Goal: Task Accomplishment & Management: Manage account settings

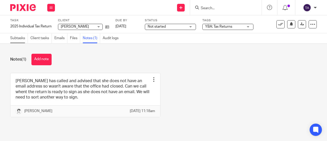
click at [16, 38] on link "Subtasks" at bounding box center [19, 38] width 18 height 10
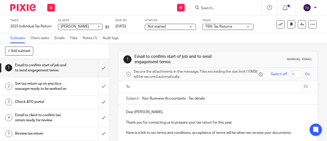
scroll to position [26, 0]
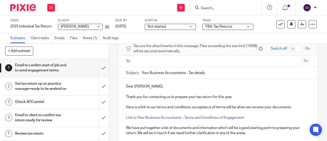
click at [60, 88] on h1 "Set tax return up on practice manager ready to be worked on" at bounding box center [41, 86] width 52 height 13
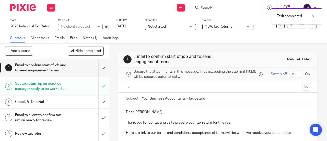
click at [172, 25] on span "Not started" at bounding box center [166, 26] width 38 height 5
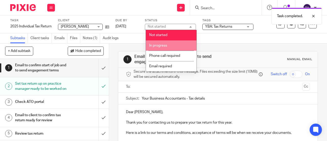
click at [166, 49] on li "In progress" at bounding box center [171, 45] width 51 height 10
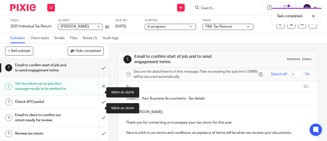
scroll to position [26, 0]
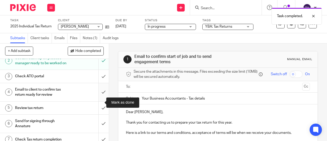
click at [99, 101] on input "submit" at bounding box center [54, 92] width 109 height 18
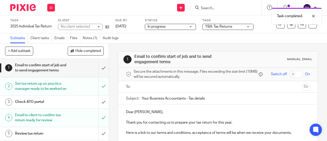
click at [157, 89] on input "text" at bounding box center [217, 87] width 165 height 6
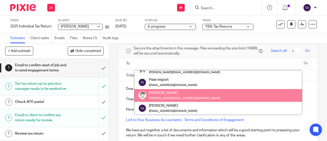
scroll to position [26, 0]
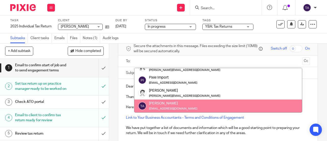
click at [274, 122] on p at bounding box center [218, 122] width 184 height 5
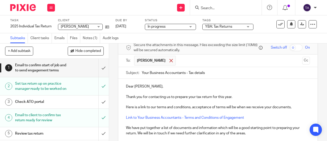
click at [169, 62] on span at bounding box center [170, 60] width 3 height 3
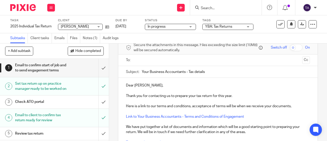
click at [261, 91] on p at bounding box center [218, 90] width 184 height 5
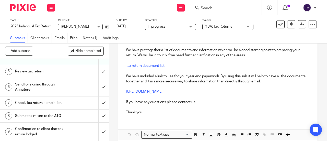
scroll to position [47, 0]
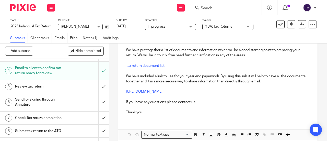
click at [223, 27] on span "YBA: Tax Returns" at bounding box center [218, 27] width 27 height 4
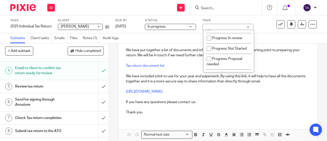
scroll to position [77, 0]
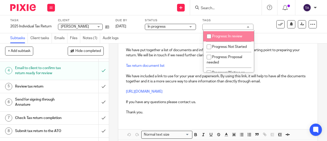
click at [210, 41] on input "checkbox" at bounding box center [209, 36] width 10 height 10
checkbox input "true"
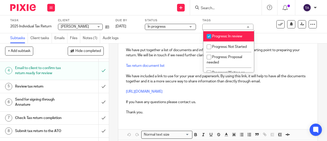
click at [270, 36] on div "Subtasks Client tasks Emails Files Notes (1) Audit logs" at bounding box center [163, 38] width 327 height 10
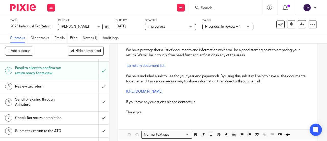
click at [233, 26] on span "Progress: In review + 1" at bounding box center [223, 27] width 36 height 4
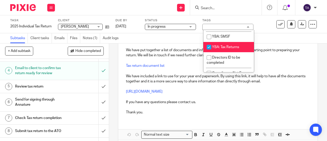
scroll to position [204, 0]
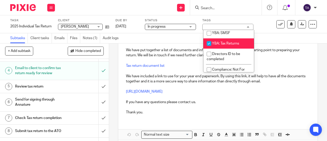
click at [206, 48] on input "checkbox" at bounding box center [209, 44] width 10 height 10
checkbox input "false"
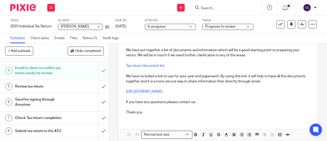
click at [275, 36] on div "Subtasks Client tasks Emails Files Notes (1) Audit logs" at bounding box center [163, 38] width 327 height 10
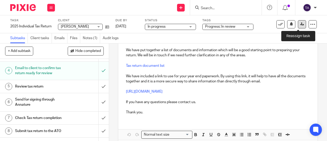
click at [300, 23] on icon at bounding box center [302, 24] width 4 height 4
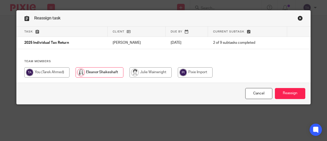
click at [298, 90] on input "Reassign" at bounding box center [289, 93] width 30 height 11
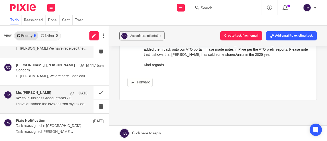
scroll to position [77, 0]
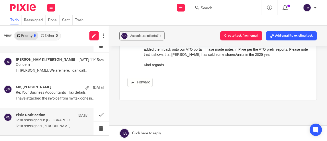
click at [40, 124] on p "Task reassigned [PERSON_NAME]..." at bounding box center [52, 126] width 72 height 4
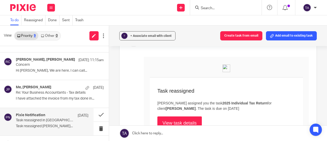
scroll to position [51, 0]
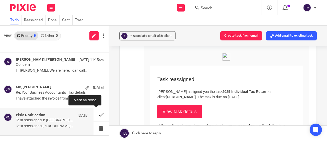
click at [97, 114] on button at bounding box center [100, 115] width 15 height 14
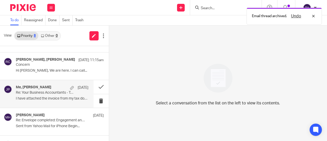
click at [39, 96] on p "I have attached the invoice from my tax done in..." at bounding box center [52, 98] width 72 height 4
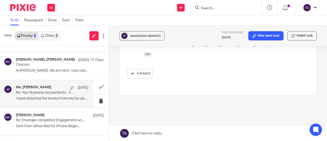
scroll to position [281, 0]
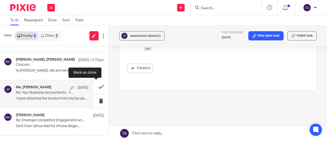
click at [96, 86] on button at bounding box center [100, 87] width 15 height 14
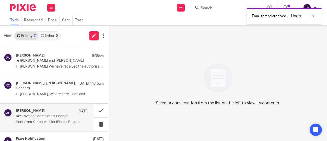
scroll to position [51, 0]
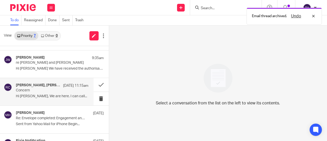
click at [41, 94] on div "Eleanor Shakeshaft, Richard Clark 10 Oct 11:15am Concern Hi Richard, We are her…" at bounding box center [52, 91] width 72 height 17
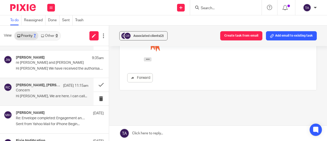
scroll to position [0, 0]
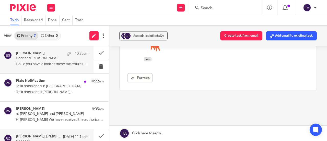
click at [47, 61] on div "Eleanor Shakeshaft 10:25am Geof and Julie Proudfoot Could you have a look at th…" at bounding box center [52, 59] width 72 height 17
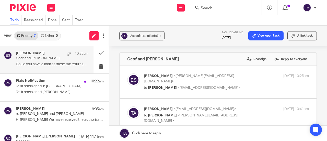
click at [239, 85] on p "to Tarek Ahmed <tarek@ybaccountants.com.au>" at bounding box center [199, 87] width 110 height 5
checkbox input "true"
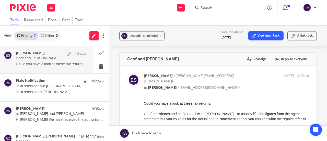
scroll to position [26, 0]
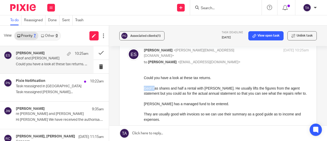
drag, startPoint x: 153, startPoint y: 90, endPoint x: 188, endPoint y: 97, distance: 36.2
click at [188, 97] on div "Could you have a look at these tax returns. Geof has shares and half a rental w…" at bounding box center [225, 108] width 165 height 67
click at [270, 90] on p "Geof has shares and half a rental with Julie. He usually lifts the figures from…" at bounding box center [225, 90] width 165 height 10
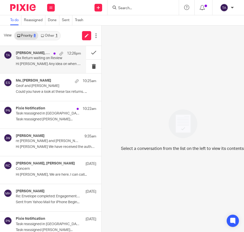
click at [49, 61] on div "Sam D'Cruze, Me 12:26pm Tax Return waiting on Review Hi Tarek Any idea on when …" at bounding box center [48, 59] width 65 height 17
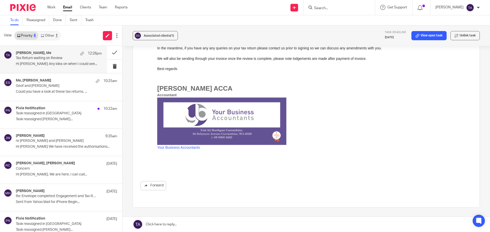
scroll to position [238, 0]
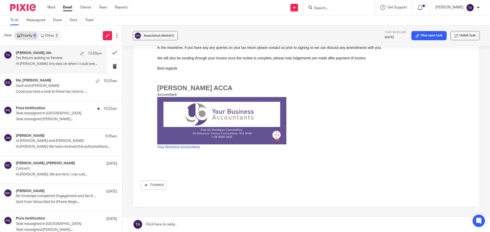
click at [151, 226] on link at bounding box center [305, 224] width 367 height 15
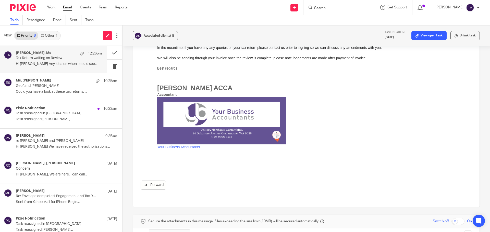
scroll to position [353, 0]
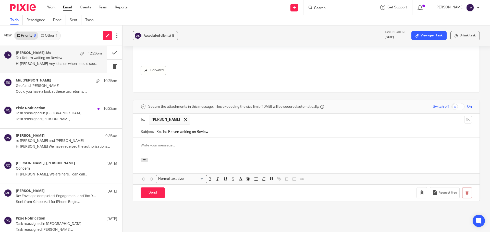
click at [149, 138] on div at bounding box center [306, 148] width 346 height 20
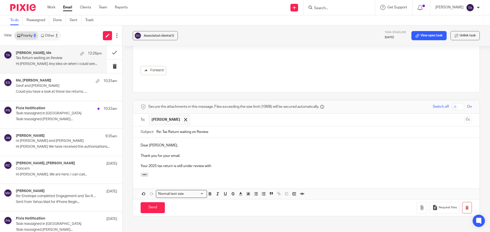
click at [227, 154] on div "Dear Samson, Thank you for your email. Your 2025 tax return is still under revi…" at bounding box center [306, 155] width 346 height 35
click at [225, 164] on p "Your 2025 tax return is still under review with Eleanor. We are trying our best…" at bounding box center [306, 166] width 331 height 5
click at [244, 157] on div "Dear Samson, Thank you for your email. Your 2025 tax return is still under revi…" at bounding box center [306, 155] width 346 height 35
click at [225, 164] on p "Your 2025 tax return is still under review with Eleanor. We are trying our best…" at bounding box center [306, 166] width 331 height 5
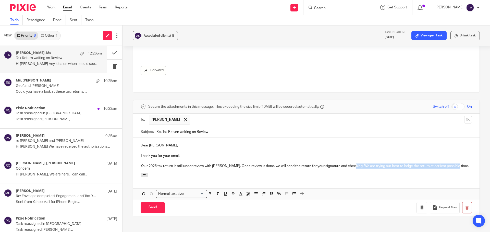
drag, startPoint x: 347, startPoint y: 150, endPoint x: 462, endPoint y: 164, distance: 115.5
click at [244, 164] on div "Dear Samson, Thank you for your email. Your 2025 tax return is still under revi…" at bounding box center [306, 168] width 346 height 61
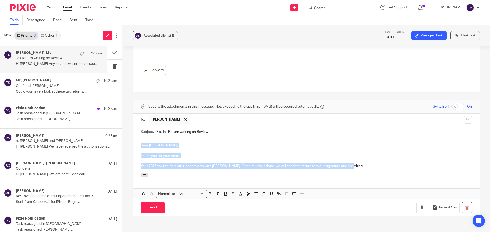
drag, startPoint x: 353, startPoint y: 152, endPoint x: 139, endPoint y: 131, distance: 215.9
click at [139, 138] on div "Dear Samson, Thank you for your email. Your 2025 tax return is still under revi…" at bounding box center [306, 155] width 346 height 35
copy div "Dear Samson, Thank you for your email. Your 2025 tax return is still under revi…"
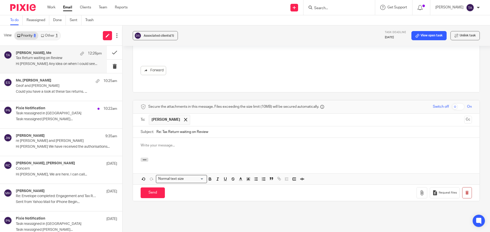
click at [164, 143] on p at bounding box center [306, 145] width 331 height 5
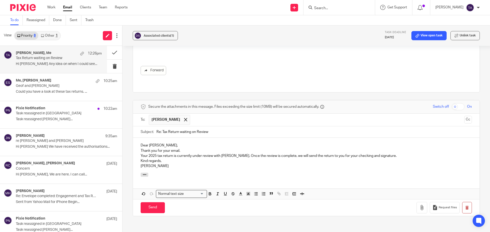
click at [177, 143] on p "Dear Samson," at bounding box center [306, 145] width 331 height 5
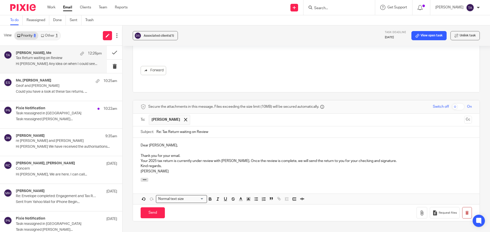
click at [184, 154] on p "Thank you for your email." at bounding box center [306, 156] width 331 height 5
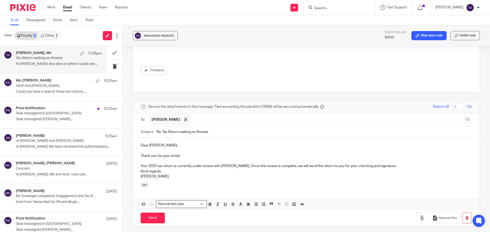
click at [244, 164] on p "Your 2025 tax return is currently under review with Eleanor. Once the review is…" at bounding box center [306, 166] width 331 height 5
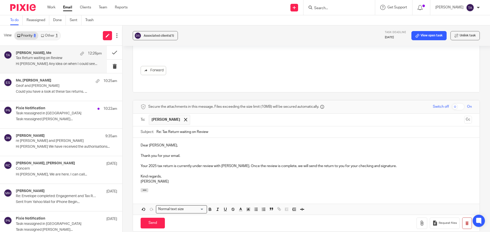
click at [207, 189] on div at bounding box center [306, 192] width 346 height 6
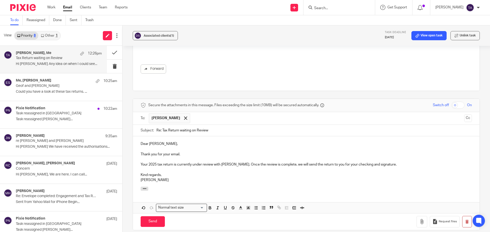
scroll to position [352, 0]
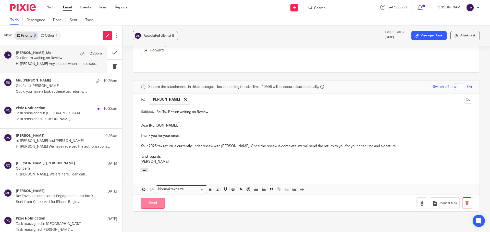
click at [147, 198] on input "Send" at bounding box center [153, 203] width 24 height 11
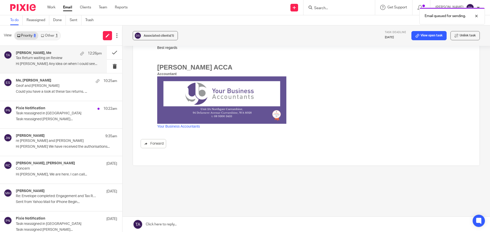
scroll to position [243, 0]
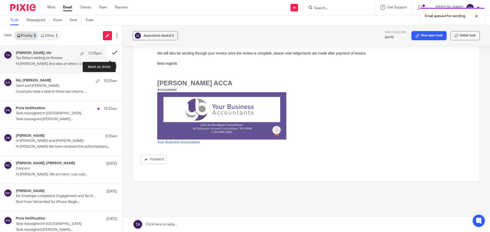
click at [111, 51] on button at bounding box center [114, 53] width 15 height 14
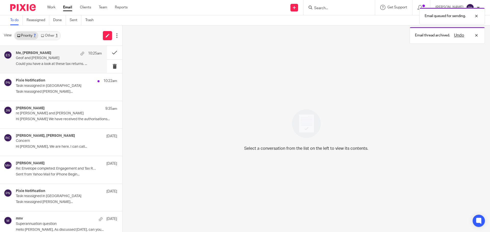
click at [48, 57] on p "Geof and [PERSON_NAME]" at bounding box center [50, 58] width 69 height 4
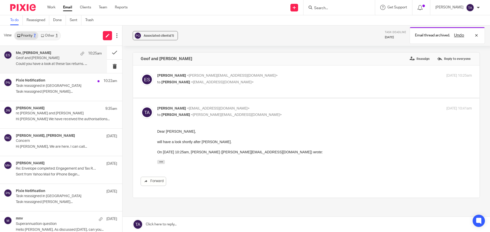
scroll to position [0, 0]
click at [244, 9] on input "Search" at bounding box center [337, 8] width 46 height 5
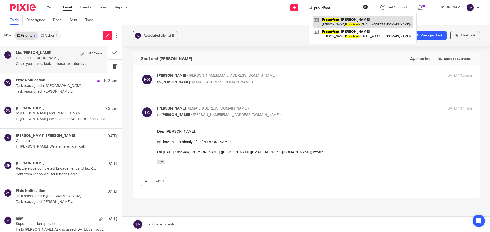
type input "proudfoot"
click at [244, 78] on p "Eleanor Shakeshaft <eleanor@ybaccountants.com.au>" at bounding box center [262, 75] width 210 height 5
checkbox input "true"
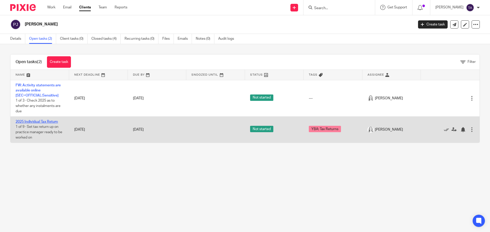
click at [40, 122] on link "2025 Individual Tax Return" at bounding box center [37, 122] width 42 height 4
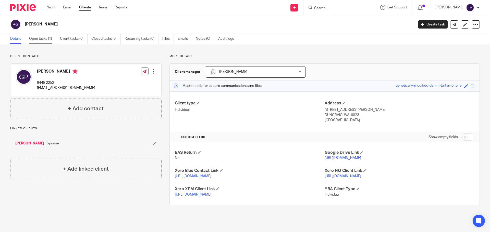
click at [48, 39] on link "Open tasks (1)" at bounding box center [42, 39] width 27 height 10
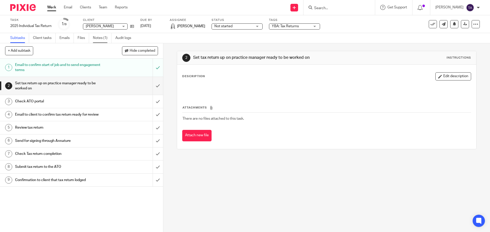
click at [98, 37] on link "Notes (1)" at bounding box center [102, 38] width 19 height 10
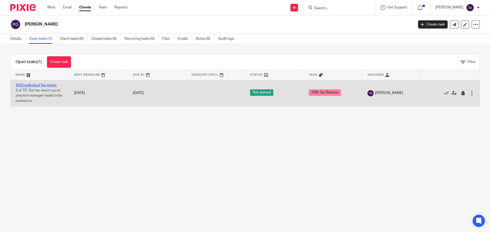
click at [39, 84] on link "2025 individual Tax return" at bounding box center [36, 86] width 41 height 4
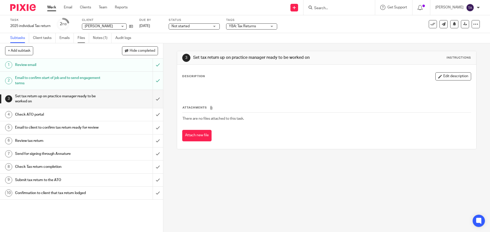
click at [81, 36] on link "Files" at bounding box center [83, 38] width 11 height 10
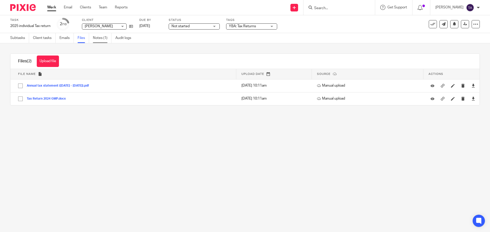
click at [103, 37] on link "Notes (1)" at bounding box center [102, 38] width 19 height 10
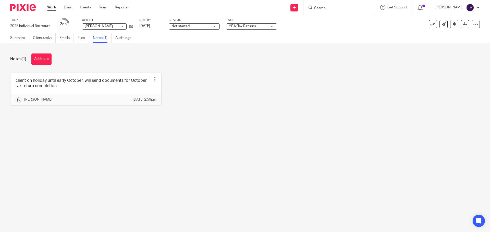
click at [78, 38] on ul "Subtasks Client tasks Emails Files Notes (1) Audit logs" at bounding box center [74, 38] width 129 height 10
click at [84, 38] on link "Files" at bounding box center [83, 38] width 11 height 10
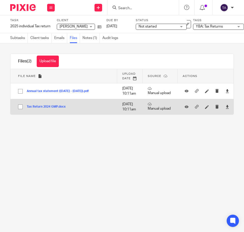
click at [53, 109] on button "Tax Return 2024 GMP.docx" at bounding box center [48, 107] width 43 height 4
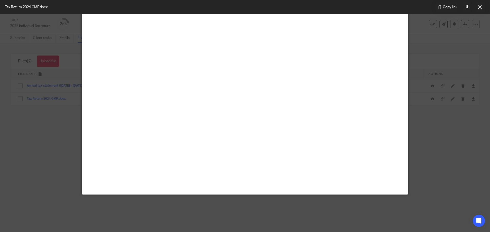
scroll to position [36, 0]
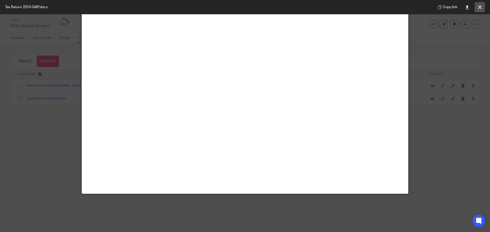
click at [477, 7] on button at bounding box center [479, 7] width 10 height 10
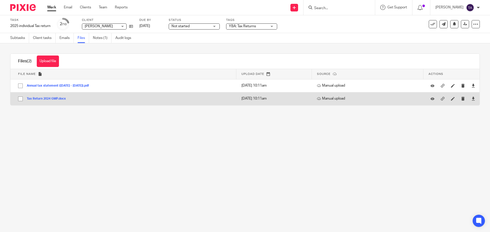
click at [48, 99] on button "Tax Return 2024 GMP.docx" at bounding box center [48, 99] width 43 height 4
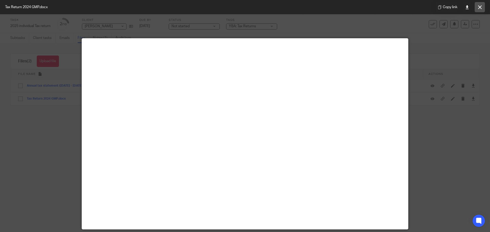
click at [480, 5] on icon at bounding box center [480, 7] width 4 height 4
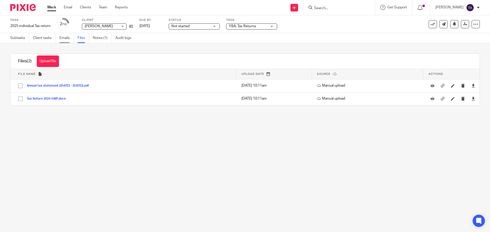
click at [65, 37] on link "Emails" at bounding box center [66, 38] width 14 height 10
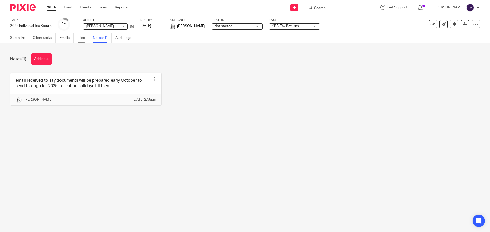
click at [80, 37] on link "Files" at bounding box center [83, 38] width 11 height 10
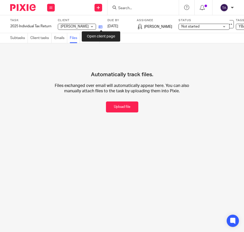
click at [101, 26] on icon at bounding box center [101, 27] width 4 height 4
click at [196, 26] on span "Not started" at bounding box center [191, 27] width 18 height 4
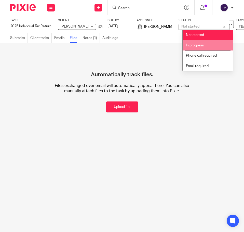
click at [197, 47] on span "In progress" at bounding box center [195, 46] width 18 height 4
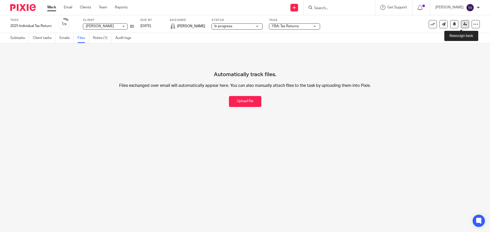
click at [461, 22] on link at bounding box center [465, 24] width 8 height 8
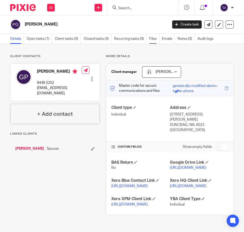
click at [153, 39] on link "Files" at bounding box center [154, 39] width 10 height 10
click at [156, 38] on link "Files" at bounding box center [154, 39] width 10 height 10
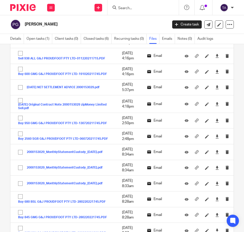
scroll to position [2704, 0]
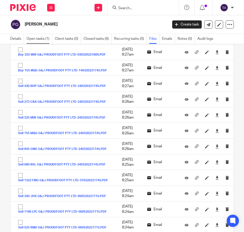
click at [40, 36] on link "Open tasks (1)" at bounding box center [40, 39] width 26 height 10
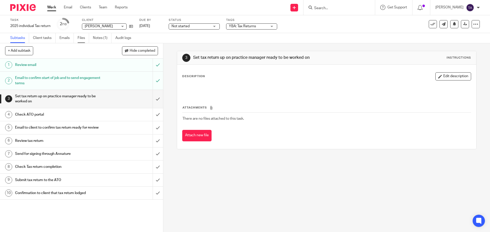
click at [80, 40] on link "Files" at bounding box center [83, 38] width 11 height 10
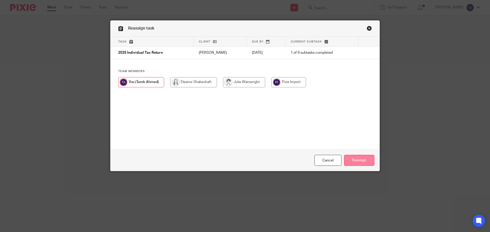
click at [367, 162] on input "Reassign" at bounding box center [359, 160] width 30 height 11
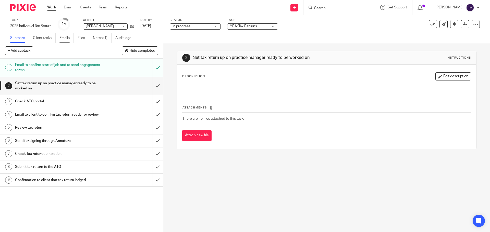
click at [60, 37] on link "Emails" at bounding box center [66, 38] width 14 height 10
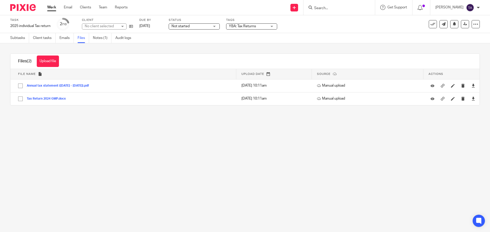
click at [56, 88] on div "Annual tax statement ([DATE] - [DATE]).pdf" at bounding box center [60, 85] width 66 height 5
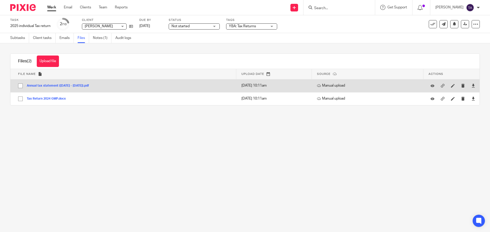
click at [57, 87] on button "Annual tax statement ([DATE] - [DATE]).pdf" at bounding box center [60, 86] width 66 height 4
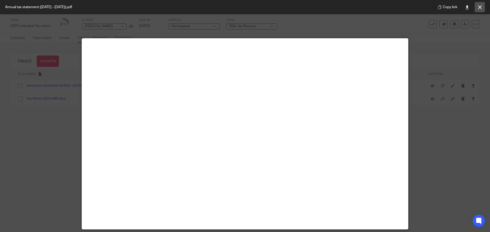
click at [479, 6] on icon at bounding box center [480, 7] width 4 height 4
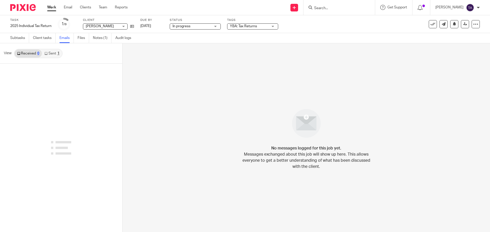
click at [59, 52] on div "1" at bounding box center [58, 54] width 2 height 4
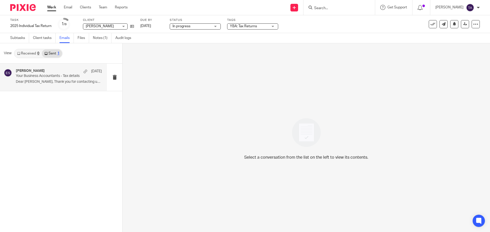
click at [56, 81] on p "Dear [PERSON_NAME], Thank you for contacting us to..." at bounding box center [59, 82] width 86 height 4
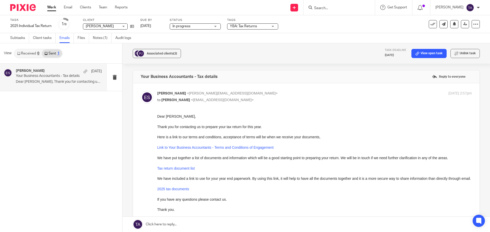
click at [55, 53] on link "Sent 1" at bounding box center [52, 53] width 20 height 8
click at [38, 54] on div "0" at bounding box center [38, 54] width 2 height 4
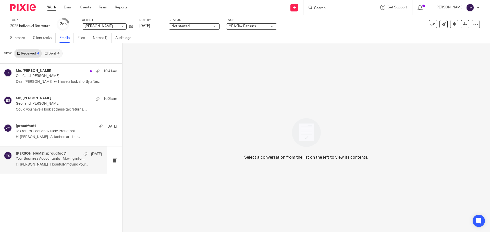
click at [65, 164] on p "Hi [PERSON_NAME] Hopefully moving your..." at bounding box center [59, 165] width 86 height 4
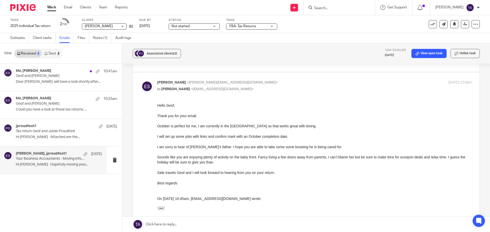
scroll to position [166, 0]
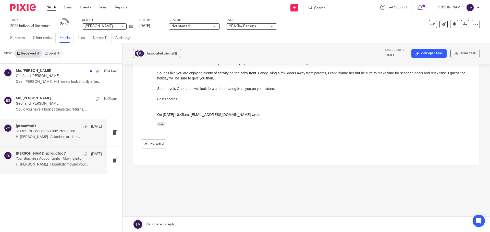
click at [49, 135] on p "Hi [PERSON_NAME] Attached are the..." at bounding box center [59, 137] width 86 height 4
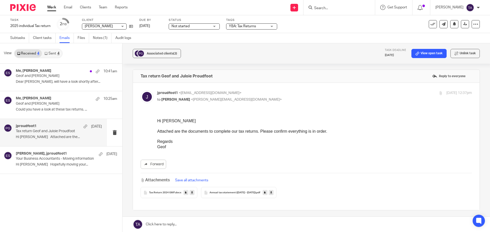
scroll to position [0, 0]
click at [40, 112] on div "Me, [PERSON_NAME] 10:25am Geof and [PERSON_NAME] Could you have a look at these…" at bounding box center [59, 104] width 86 height 17
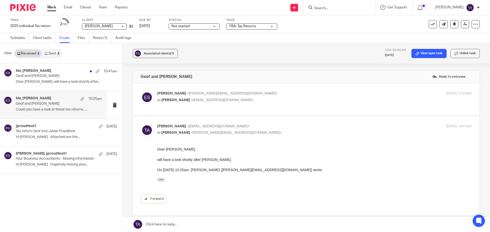
click at [253, 99] on p "to [PERSON_NAME] <[EMAIL_ADDRESS][DOMAIN_NAME]>" at bounding box center [262, 100] width 210 height 5
checkbox input "true"
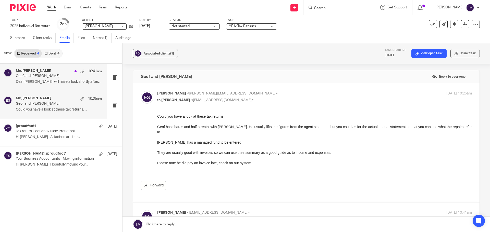
click at [49, 80] on div "Me, [PERSON_NAME] 10:41am Geof and [PERSON_NAME] Dear [PERSON_NAME], will have …" at bounding box center [59, 77] width 86 height 17
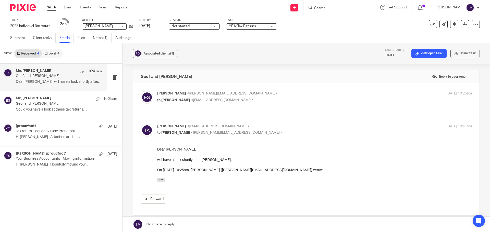
click at [293, 103] on div "[PERSON_NAME] <[PERSON_NAME][EMAIL_ADDRESS][DOMAIN_NAME]> to [PERSON_NAME] <[EM…" at bounding box center [314, 97] width 315 height 13
checkbox input "true"
